Goal: Task Accomplishment & Management: Complete application form

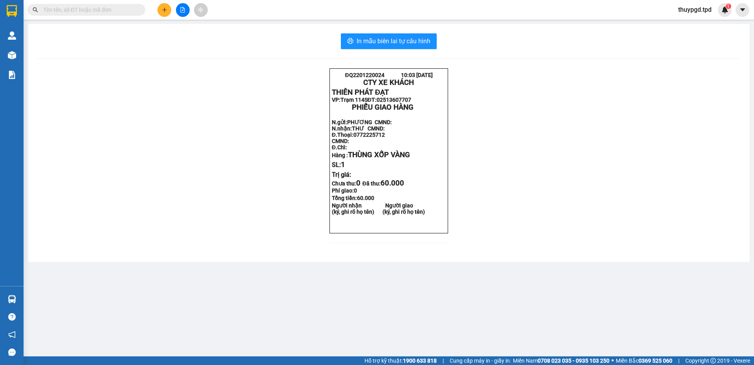
click at [169, 4] on div at bounding box center [182, 10] width 59 height 14
click at [166, 10] on icon "plus" at bounding box center [165, 10] width 6 height 6
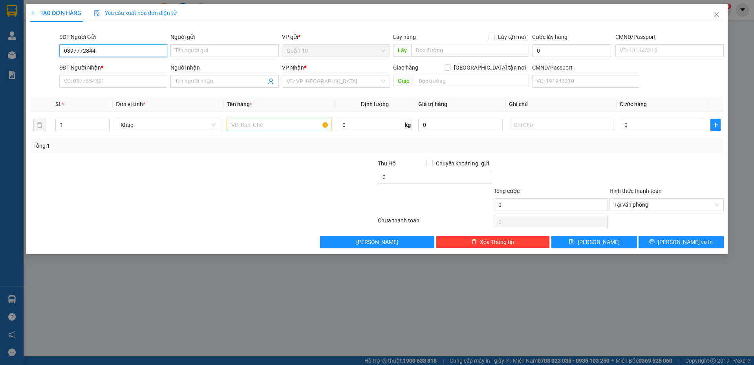
type input "0397772844"
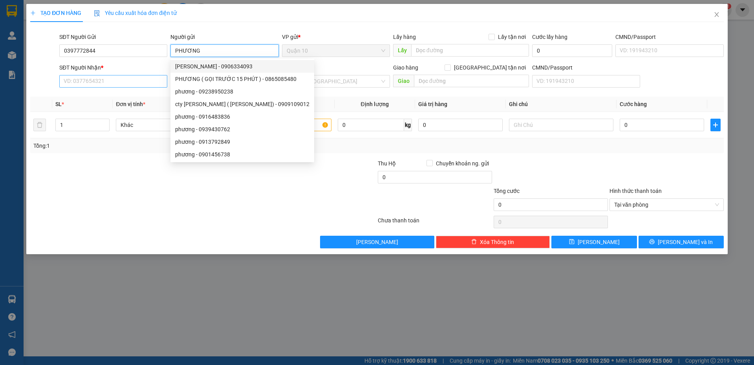
type input "PHƯƠNG"
click at [100, 80] on input "SĐT Người Nhận *" at bounding box center [113, 81] width 108 height 13
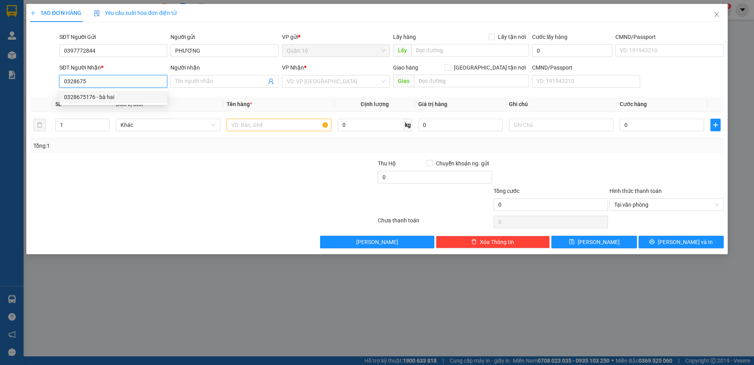
click at [126, 95] on div "0328675176 - bà hai" at bounding box center [113, 97] width 99 height 9
type input "0328675176"
type input "bà hai"
type input "0328675176"
click at [270, 120] on input "text" at bounding box center [279, 125] width 105 height 13
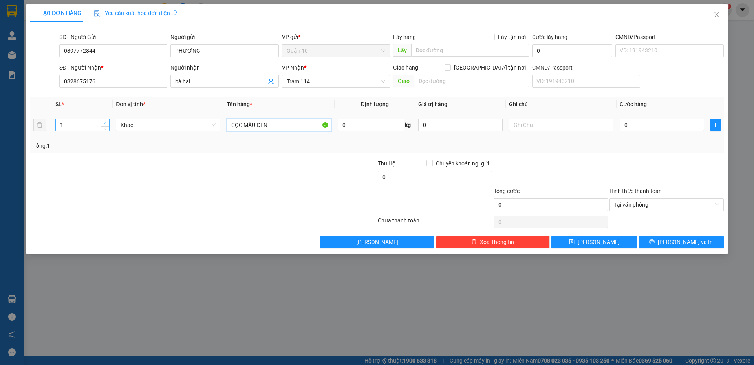
type input "CỌC MÀU ĐEN"
click at [107, 119] on span "Increase Value" at bounding box center [105, 122] width 9 height 7
click at [108, 119] on span "Increase Value" at bounding box center [105, 122] width 9 height 7
type input "4"
drag, startPoint x: 110, startPoint y: 119, endPoint x: 155, endPoint y: 175, distance: 71.5
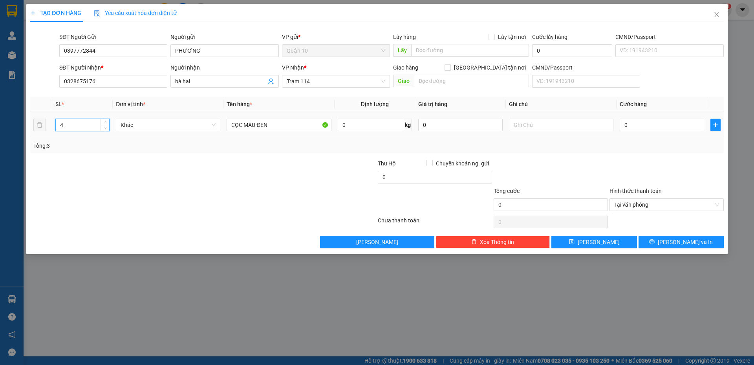
click at [110, 119] on td "4" at bounding box center [82, 125] width 61 height 26
click at [652, 130] on input "0" at bounding box center [662, 125] width 84 height 13
type input "2"
type input "20"
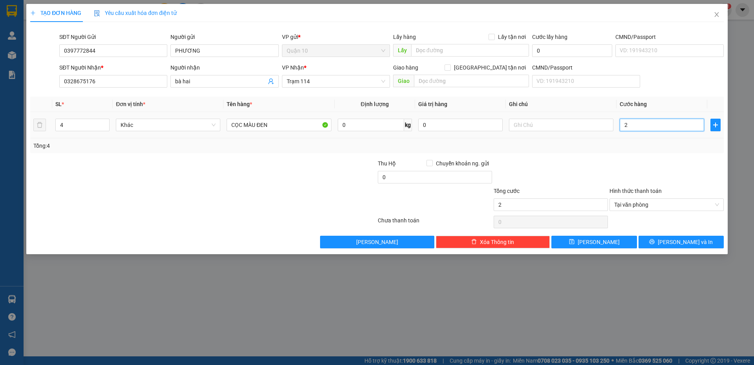
type input "20"
type input "200"
type input "2.000"
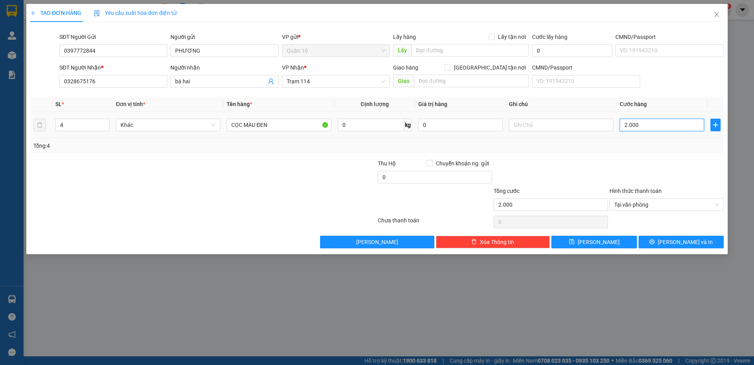
type input "20.000"
type input "200.000"
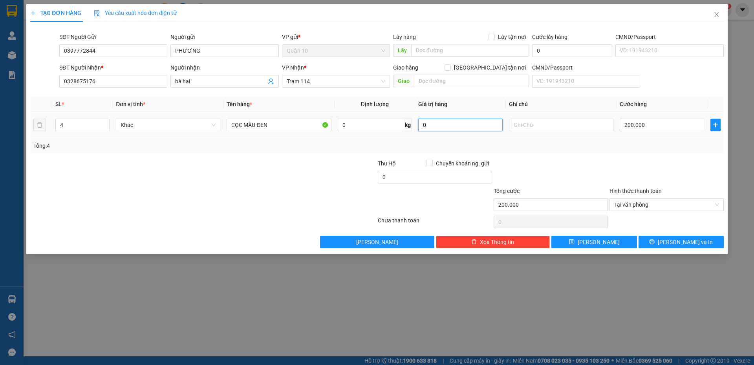
click at [429, 127] on input "0" at bounding box center [460, 125] width 84 height 13
type input "0"
drag, startPoint x: 245, startPoint y: 124, endPoint x: 203, endPoint y: 127, distance: 42.2
click at [203, 127] on tr "4 Khác CỌC MÀU ĐEN 0 kg 0 200.000" at bounding box center [377, 125] width 694 height 26
click at [279, 130] on input "BỌC MÀU ĐEN" at bounding box center [279, 125] width 105 height 13
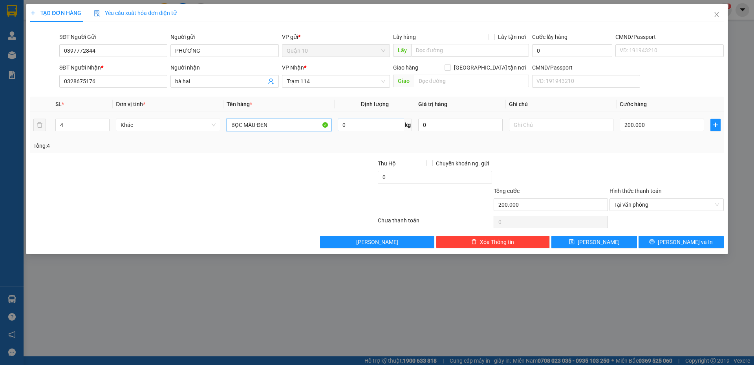
type input "BỌC MÀU ĐEN"
type input "BỌC MÀU ĐEN 0"
type input "0"
type input "BỌC MÀU ĐEN"
drag, startPoint x: 442, startPoint y: 121, endPoint x: 0, endPoint y: 102, distance: 442.0
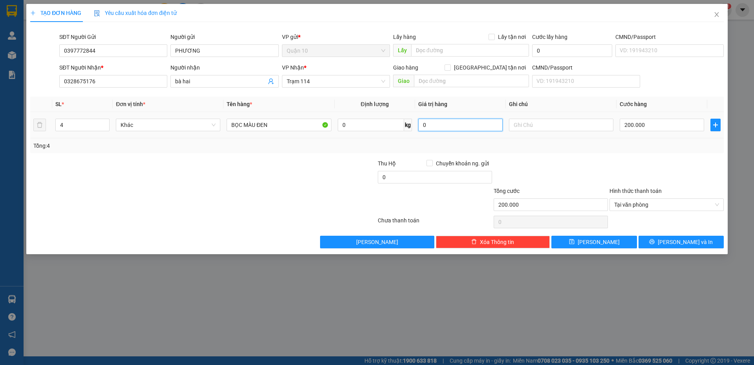
click at [226, 115] on tr "4 Khác BỌC MÀU ĐEN 0 kg 0 200.000" at bounding box center [377, 125] width 694 height 26
type input "1.000.000"
click at [655, 242] on icon "printer" at bounding box center [652, 242] width 6 height 6
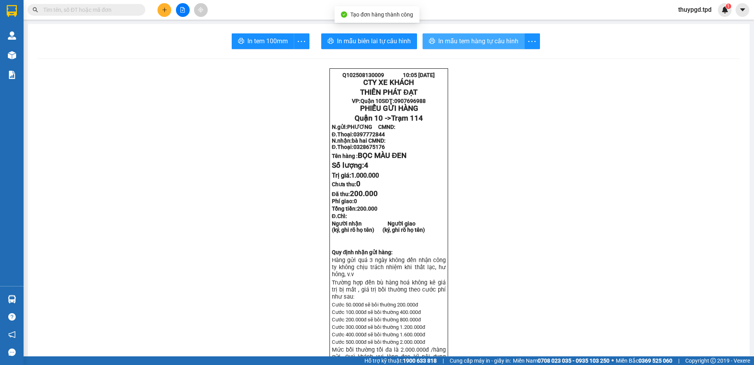
click at [475, 45] on span "In mẫu tem hàng tự cấu hình" at bounding box center [478, 41] width 80 height 10
